Goal: Navigation & Orientation: Find specific page/section

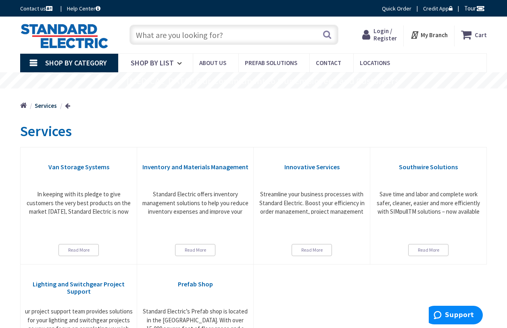
click at [53, 31] on img at bounding box center [64, 35] width 88 height 25
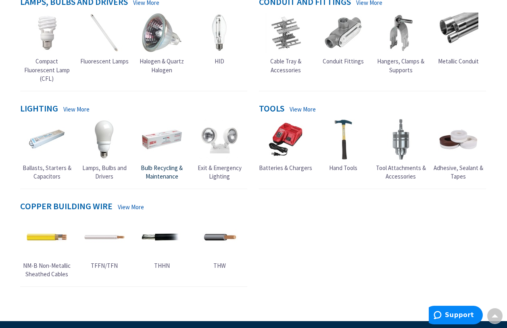
scroll to position [242, 0]
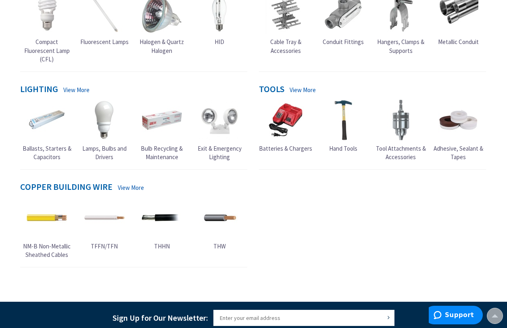
click at [226, 116] on img at bounding box center [219, 120] width 40 height 40
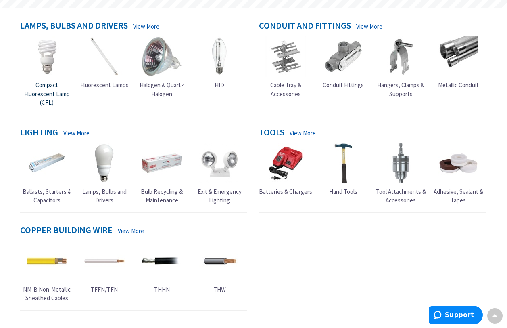
scroll to position [202, 0]
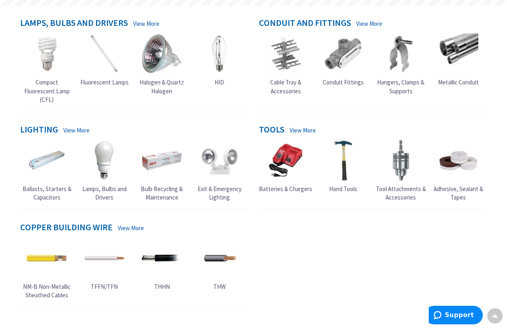
click at [40, 154] on img at bounding box center [47, 160] width 40 height 40
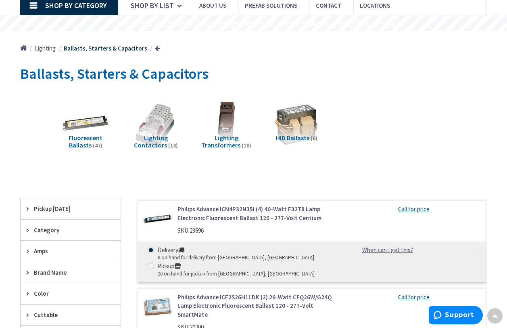
scroll to position [40, 0]
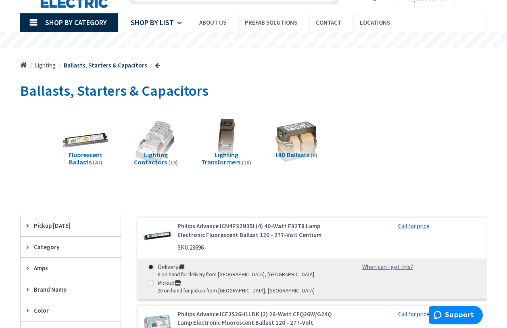
click at [170, 25] on span "Shop By List" at bounding box center [152, 22] width 43 height 9
click at [105, 25] on span "Shop By Category" at bounding box center [76, 22] width 62 height 9
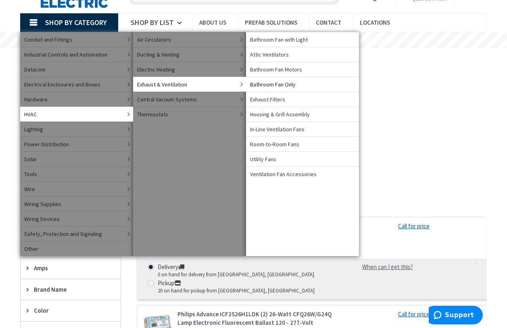
click at [258, 81] on span "Bathroom Fan Only" at bounding box center [273, 84] width 46 height 8
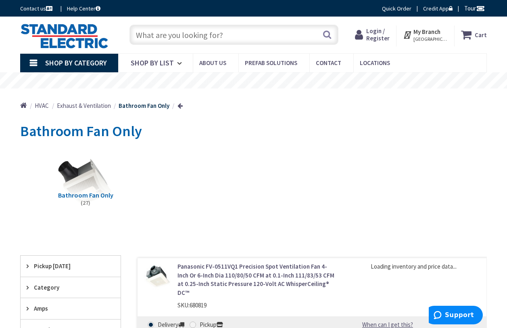
click at [86, 180] on img at bounding box center [85, 182] width 57 height 57
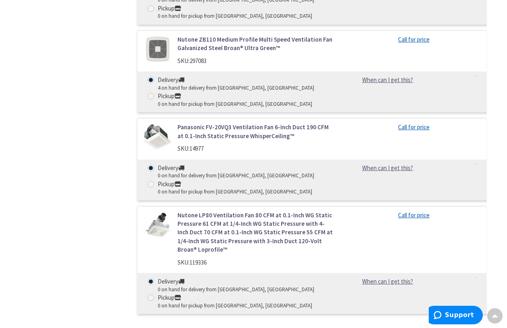
scroll to position [2581, 0]
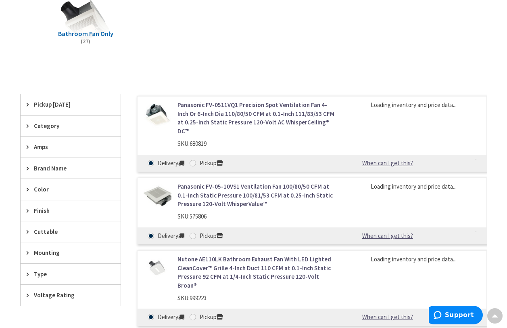
scroll to position [40, 0]
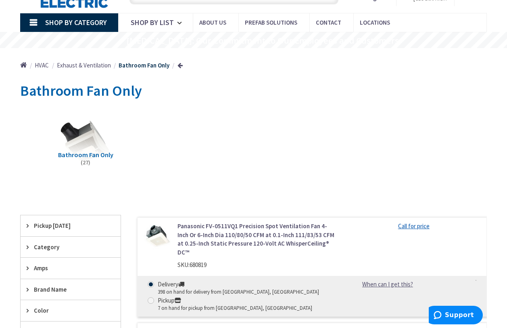
click at [97, 63] on span "Exhaust & Ventilation" at bounding box center [84, 65] width 54 height 8
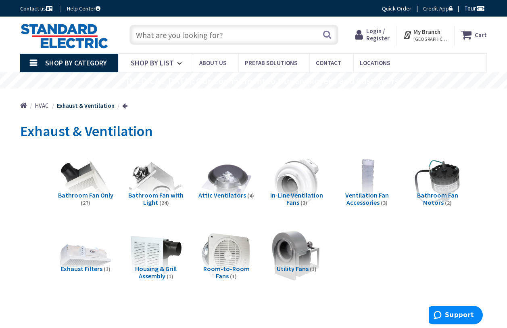
click at [158, 188] on img at bounding box center [156, 182] width 57 height 57
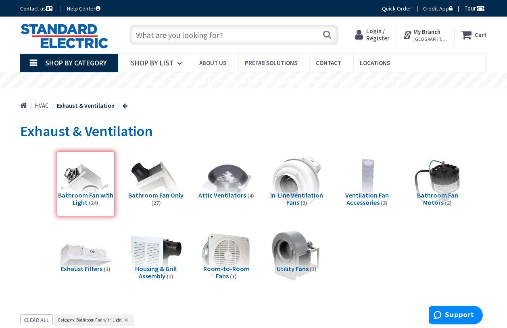
click at [303, 186] on img at bounding box center [296, 182] width 57 height 57
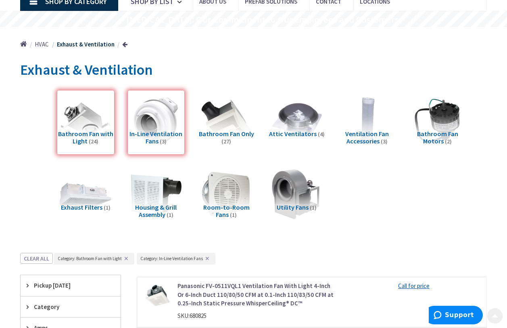
scroll to position [81, 0]
